Goal: Task Accomplishment & Management: Use online tool/utility

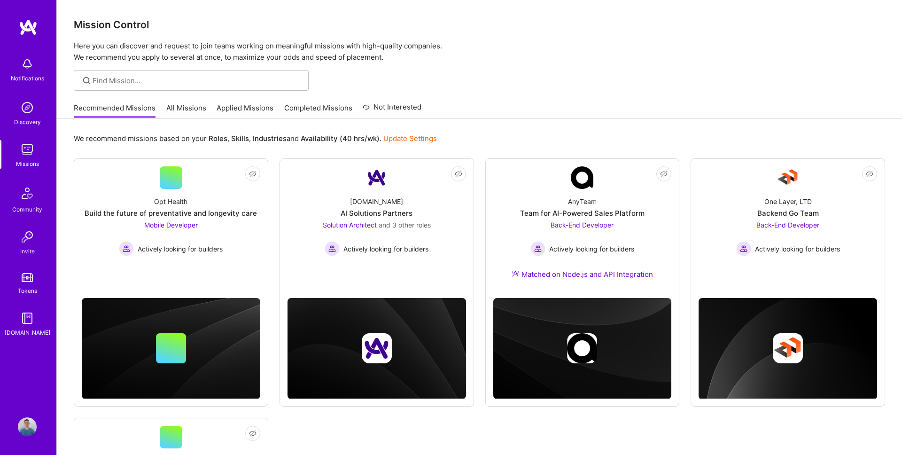
click at [246, 112] on link "Applied Missions" at bounding box center [245, 111] width 57 height 16
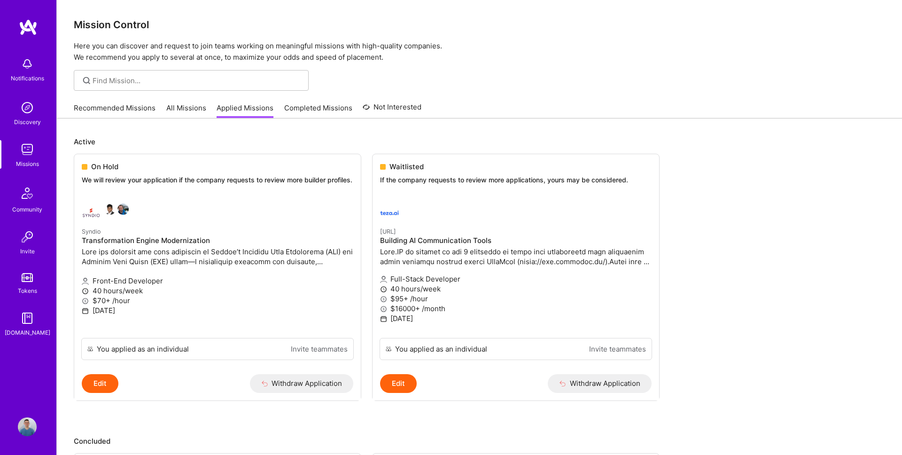
click at [124, 113] on link "Recommended Missions" at bounding box center [115, 111] width 82 height 16
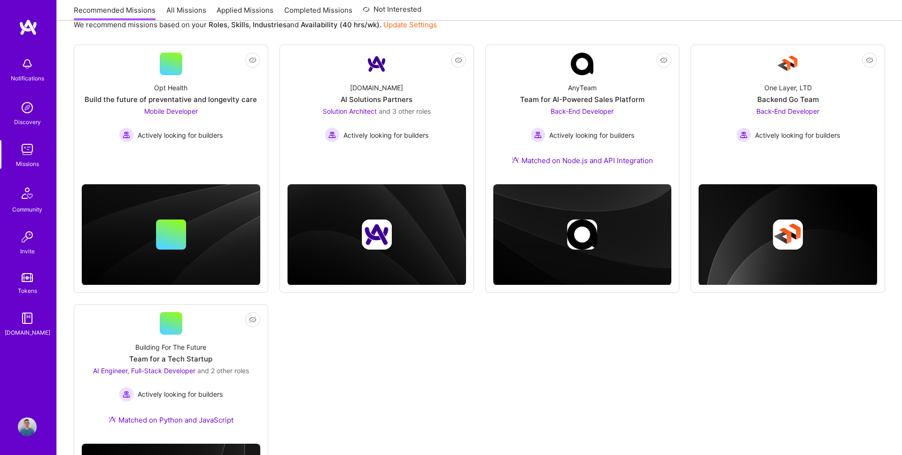
scroll to position [199, 0]
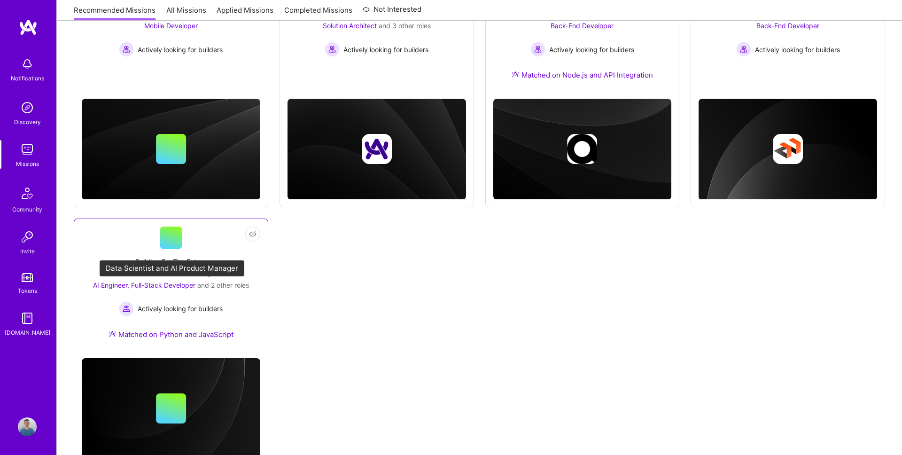
click at [166, 285] on span "AI Engineer, Full-Stack Developer" at bounding box center [144, 285] width 102 height 8
